Goal: Information Seeking & Learning: Check status

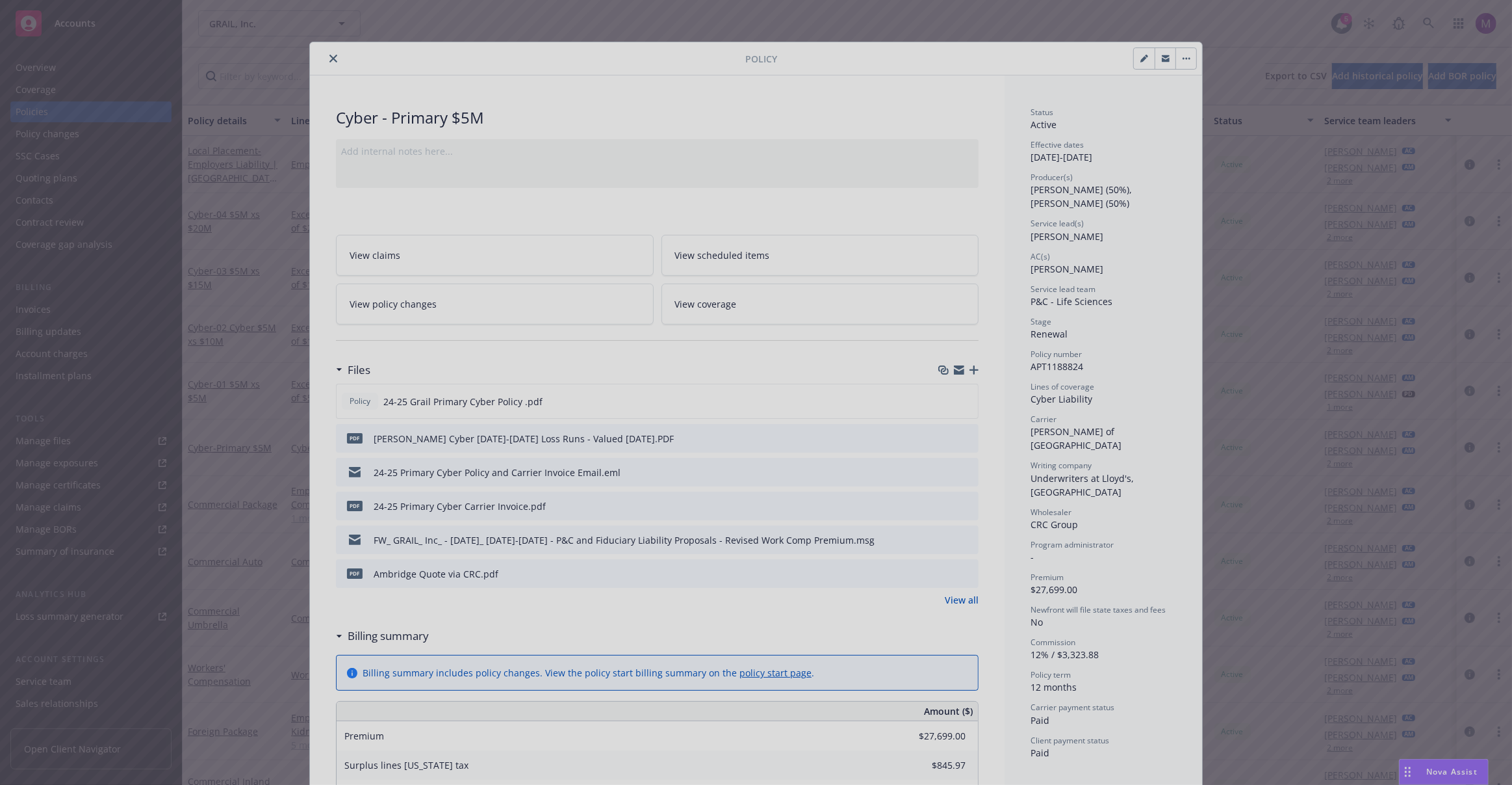
scroll to position [39, 0]
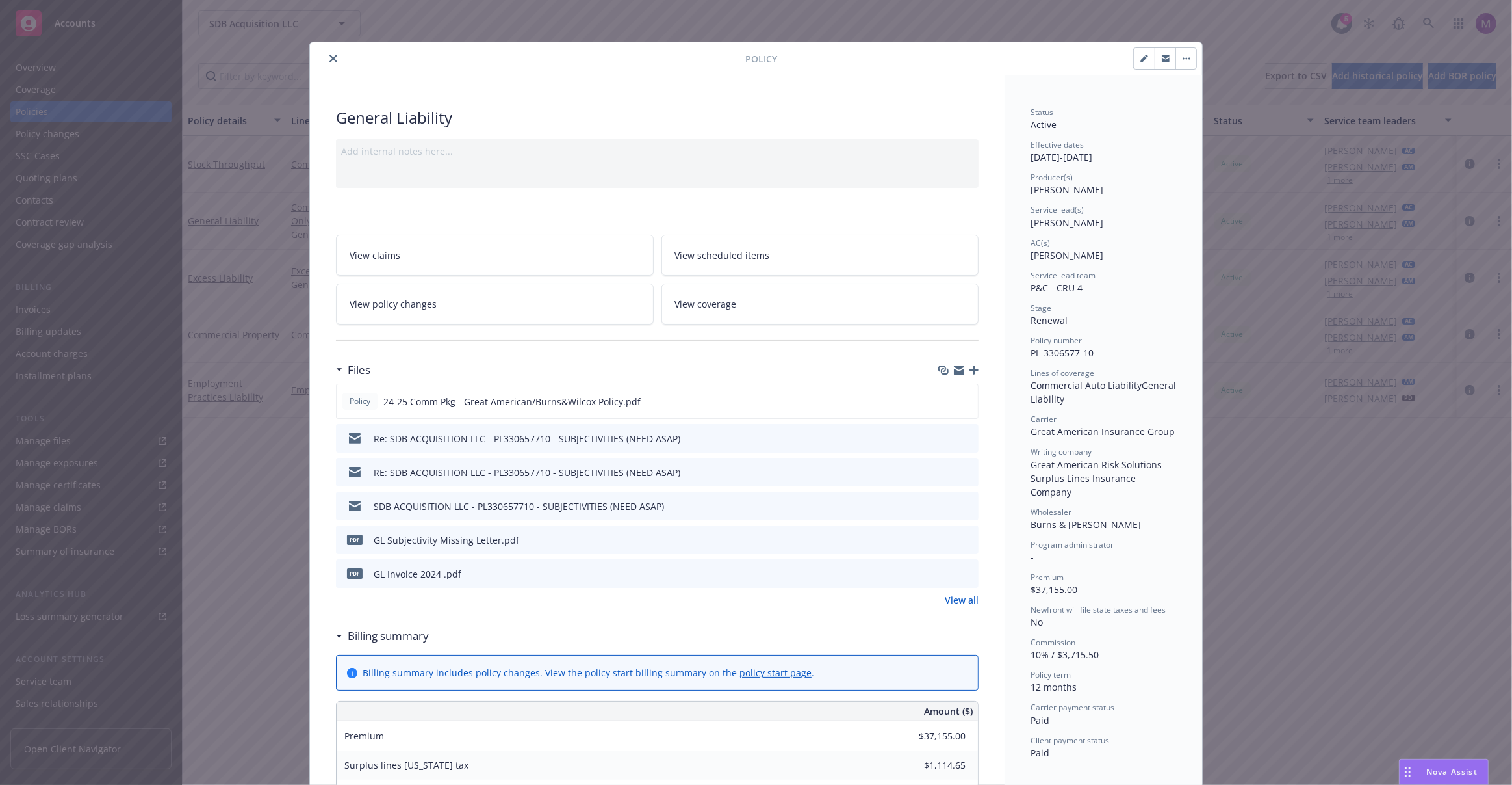
click at [413, 262] on link "View claims" at bounding box center [494, 255] width 317 height 41
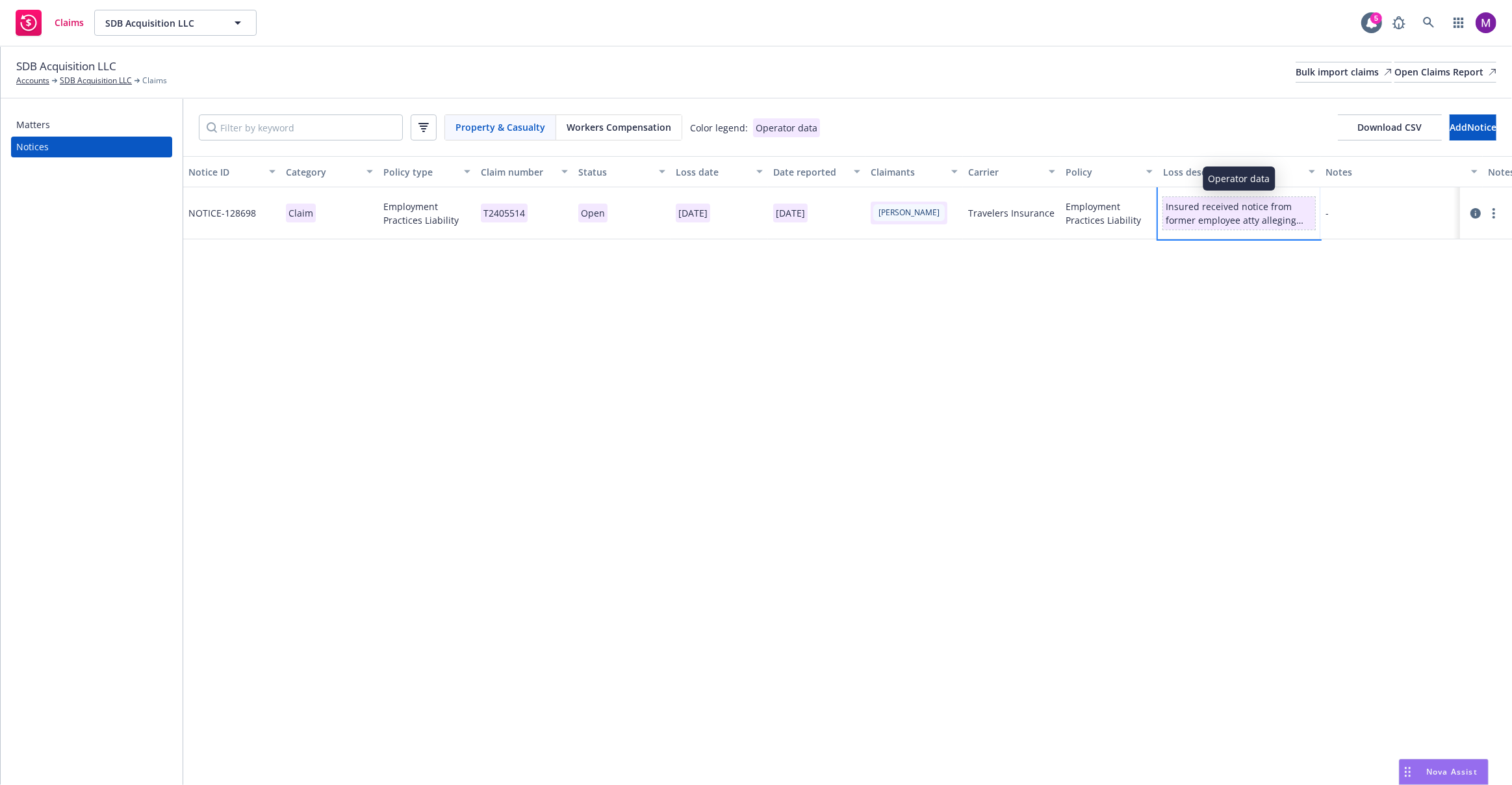
click at [1260, 204] on div "Insured received notice from former employee atty alleging sexual assault and r…" at bounding box center [1239, 212] width 147 height 28
click at [1284, 222] on div "Insured received notice from former employee atty alleging sexual assault and r…" at bounding box center [1239, 212] width 147 height 28
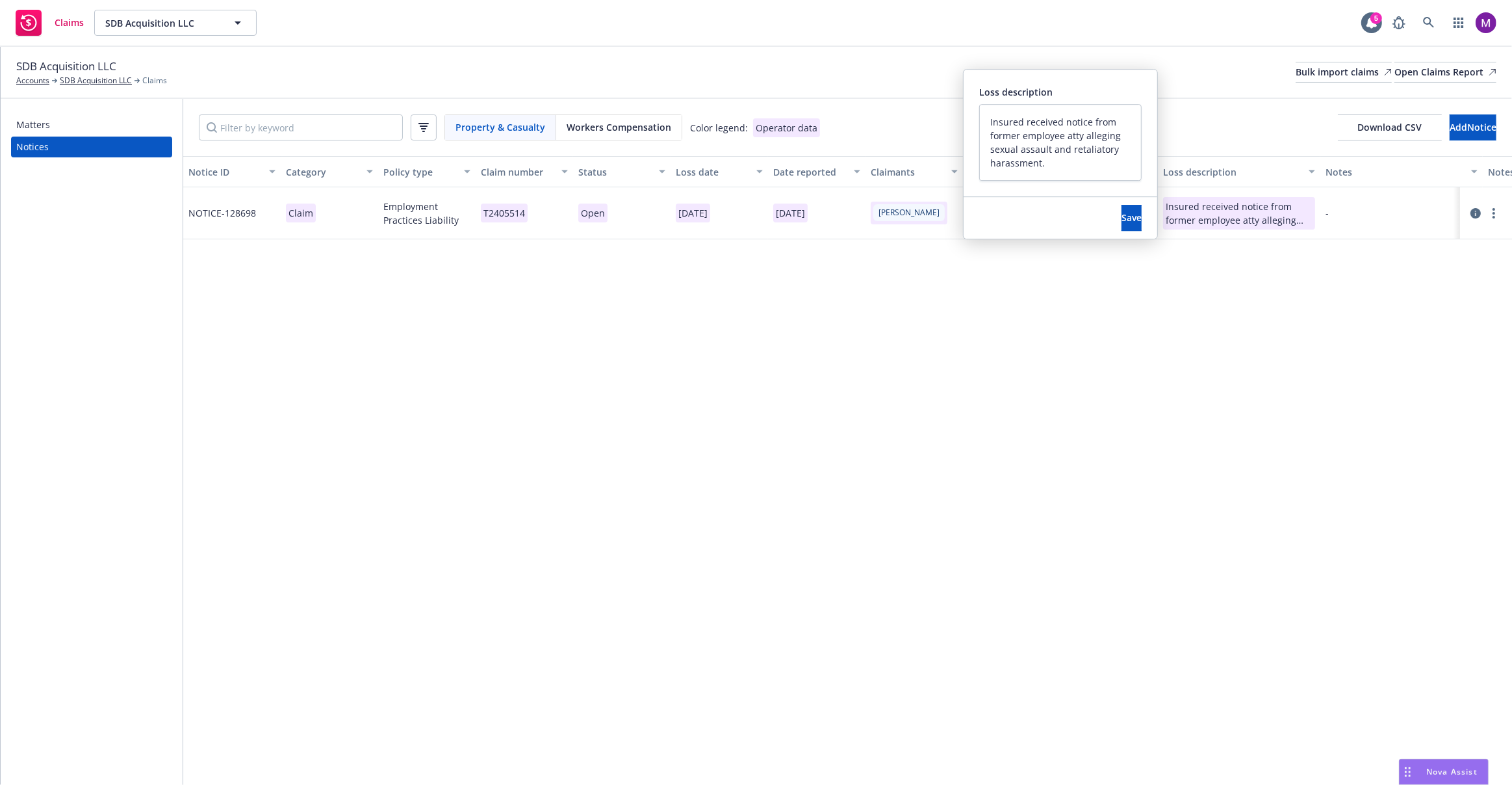
click at [1006, 360] on div "Notice ID Category Policy type Claim number Status Loss date Date reported Clai…" at bounding box center [847, 470] width 1329 height 628
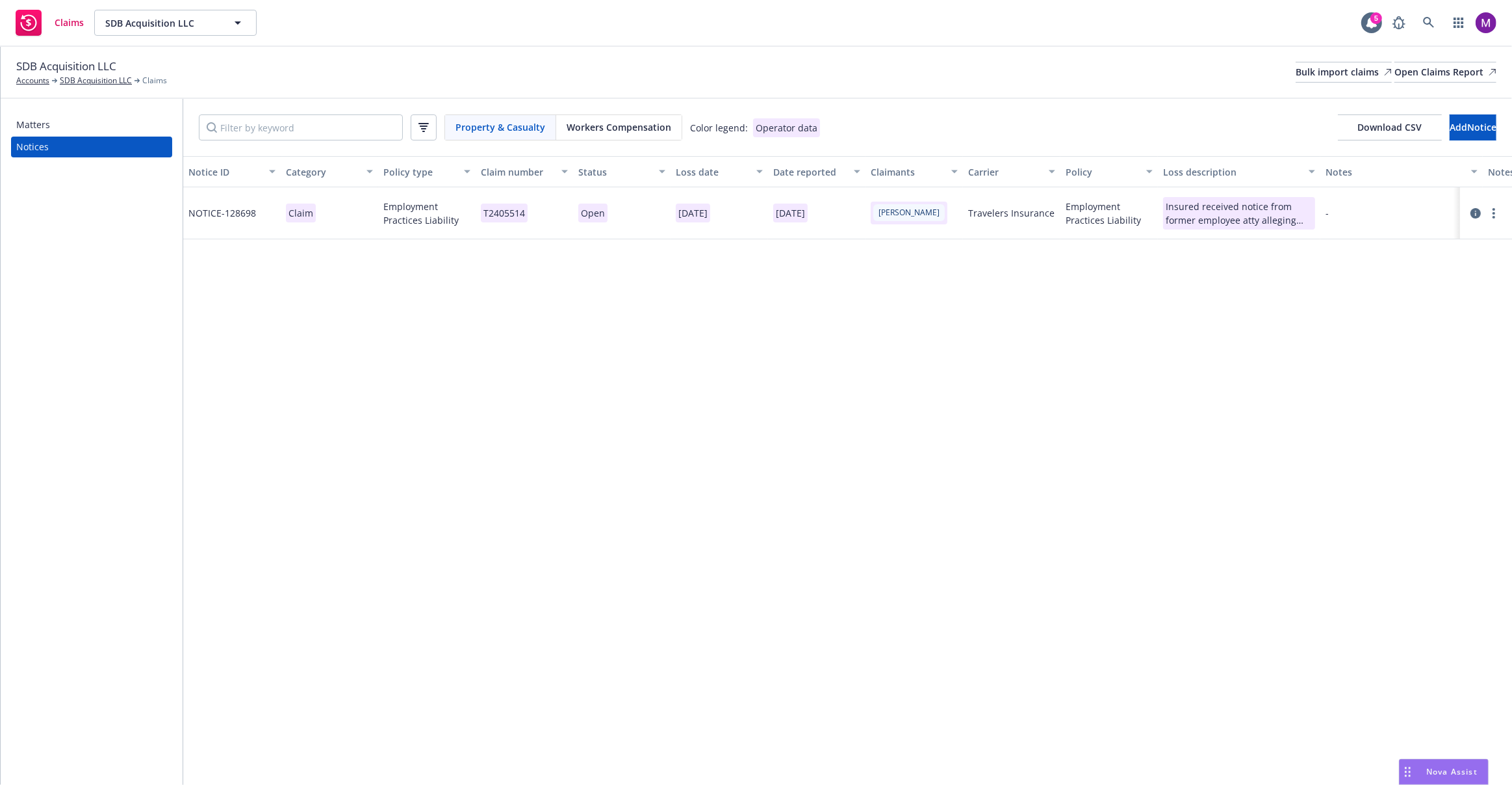
click at [586, 126] on span "Workers Compensation" at bounding box center [619, 127] width 105 height 13
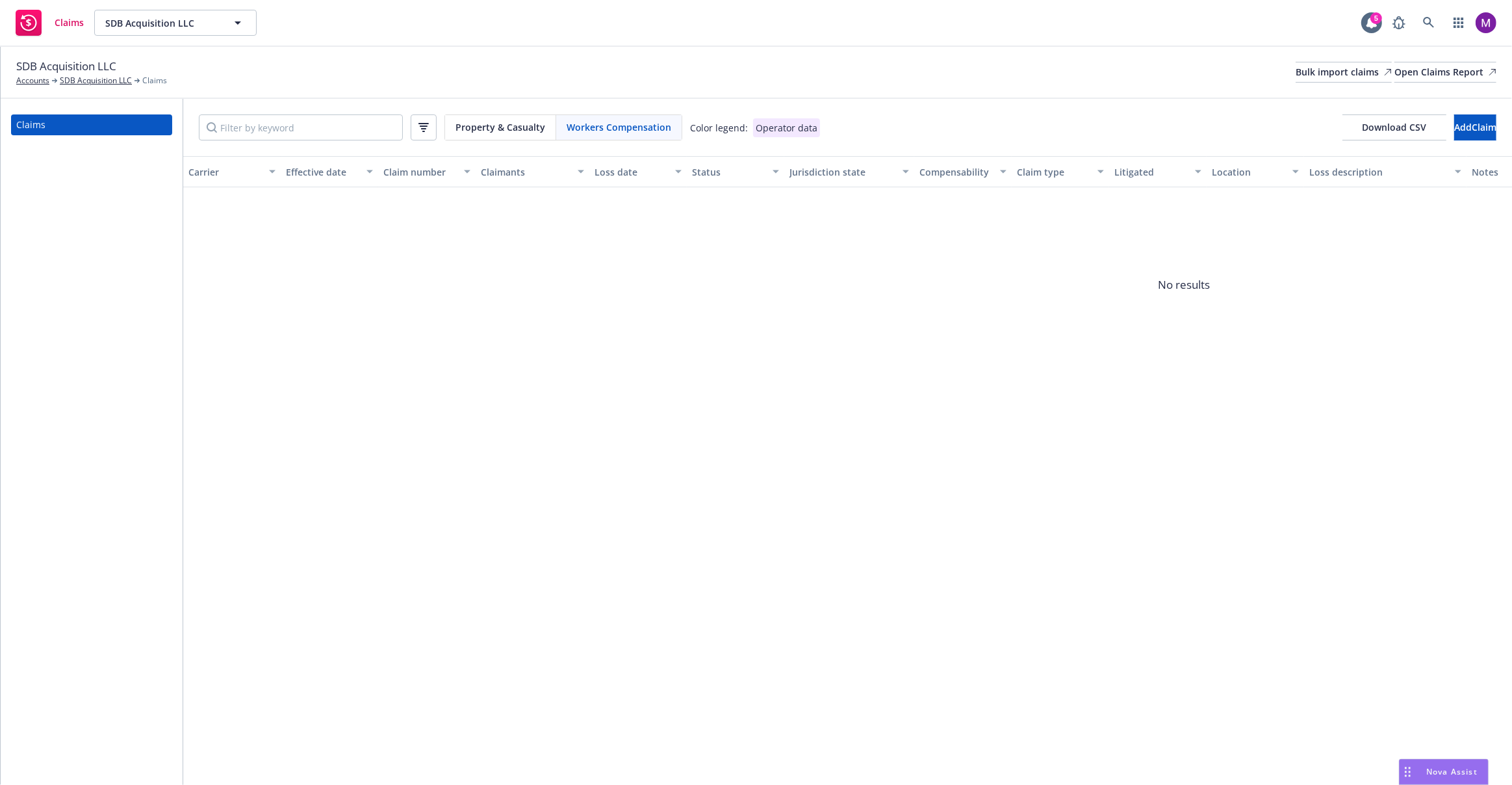
click at [516, 124] on span "Property & Casualty" at bounding box center [501, 127] width 90 height 13
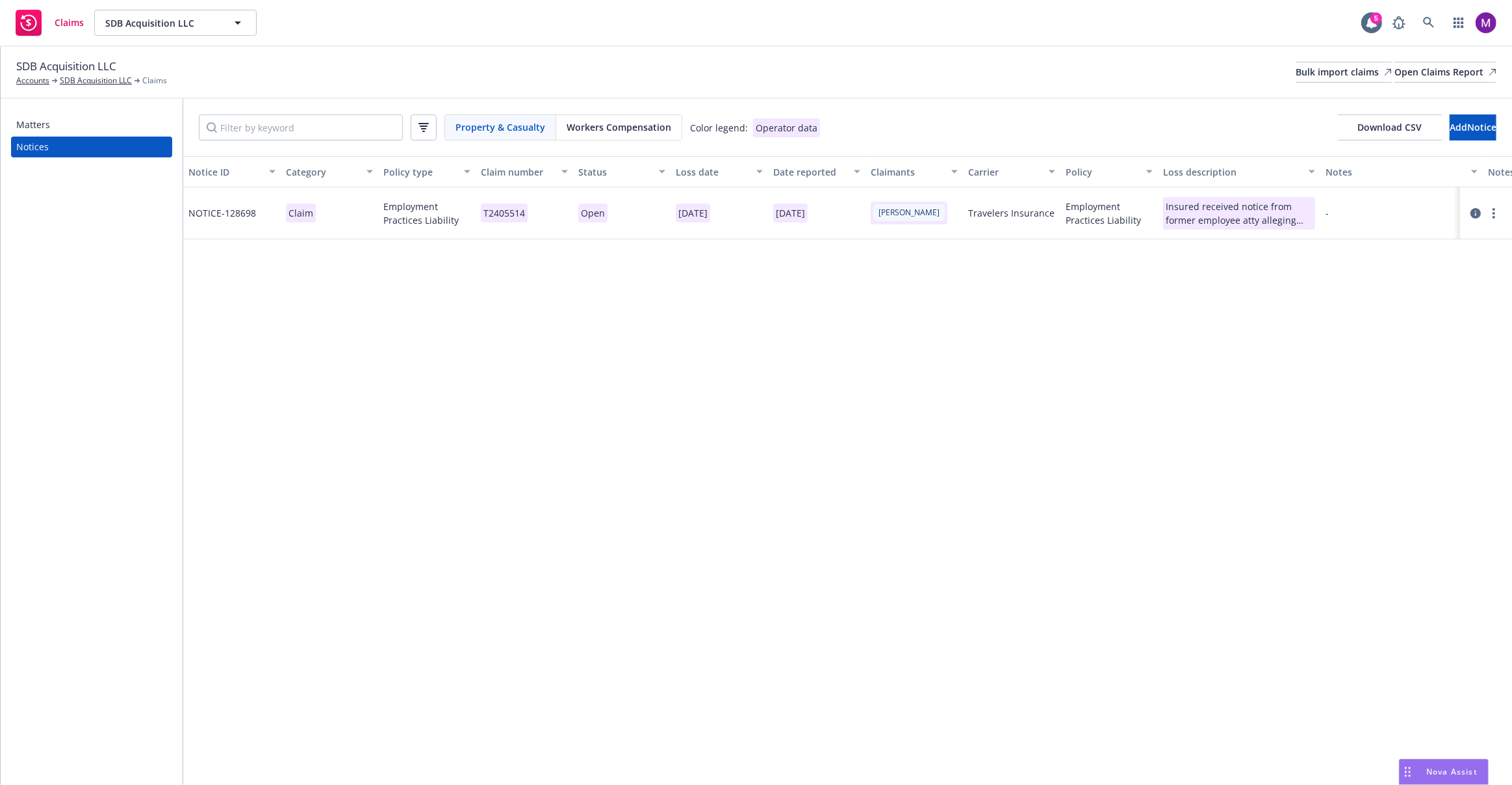
click at [601, 132] on span "Workers Compensation" at bounding box center [619, 127] width 105 height 13
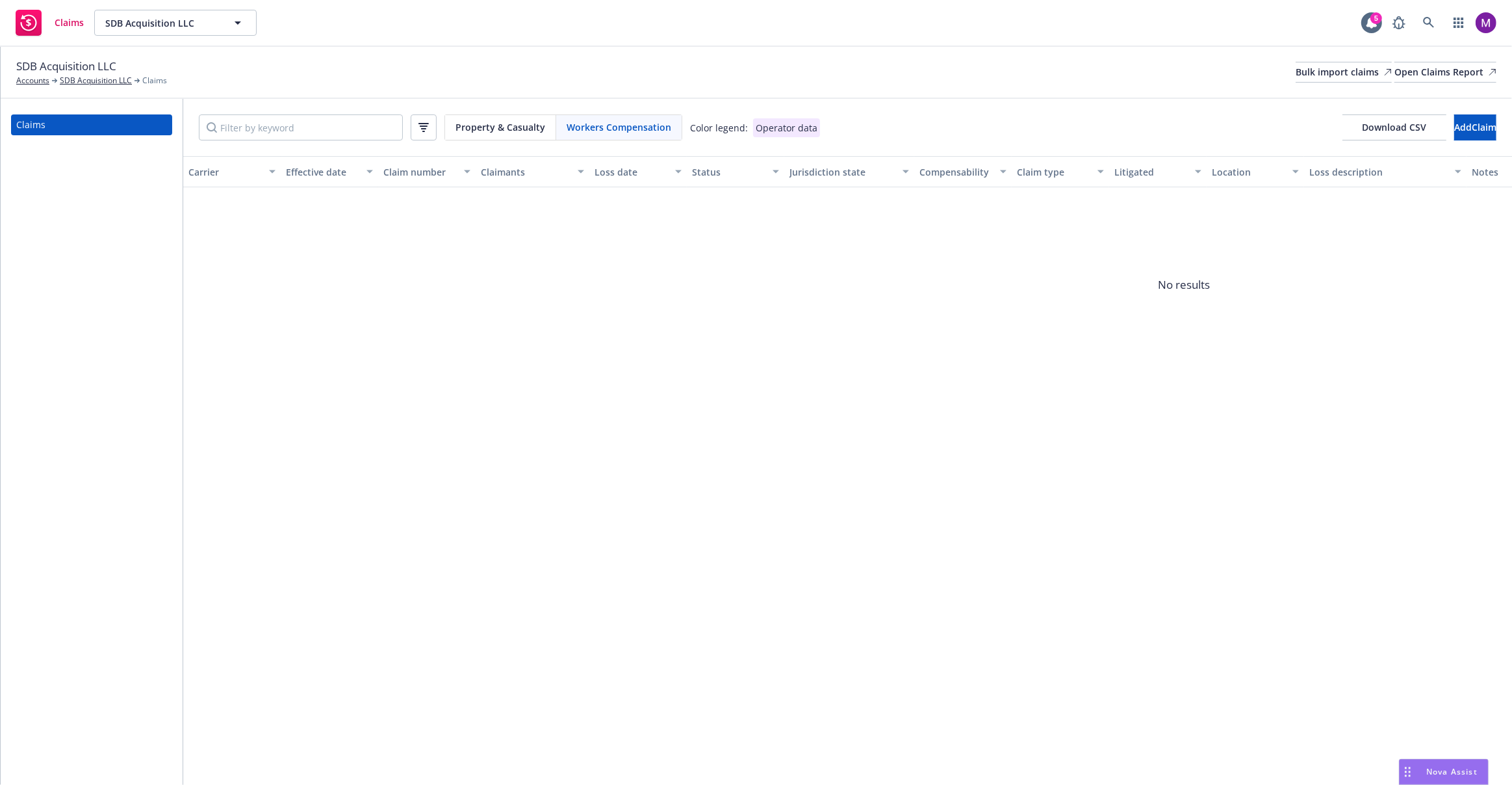
click at [486, 132] on span "Property & Casualty" at bounding box center [501, 127] width 90 height 13
